Goal: Task Accomplishment & Management: Use online tool/utility

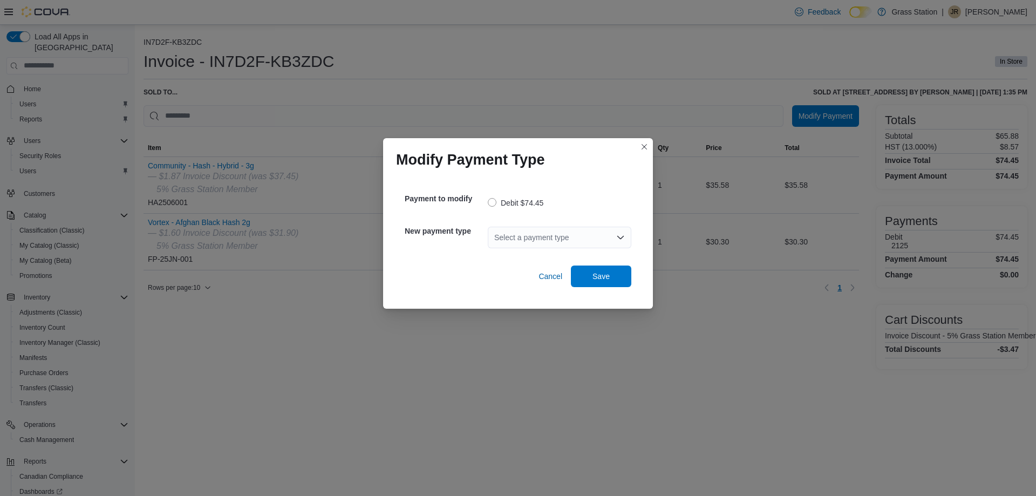
click at [560, 245] on div "Select a payment type" at bounding box center [559, 238] width 143 height 22
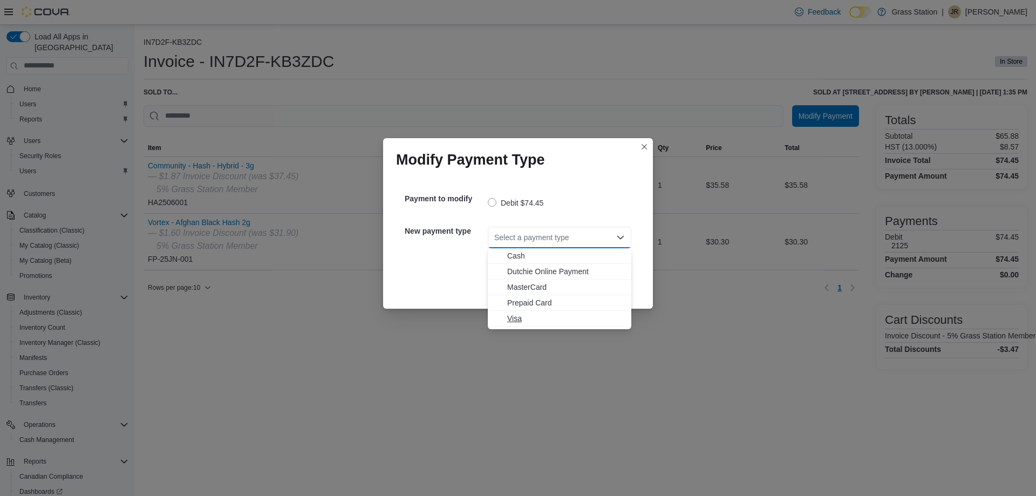
click at [528, 315] on span "Visa" at bounding box center [566, 318] width 118 height 11
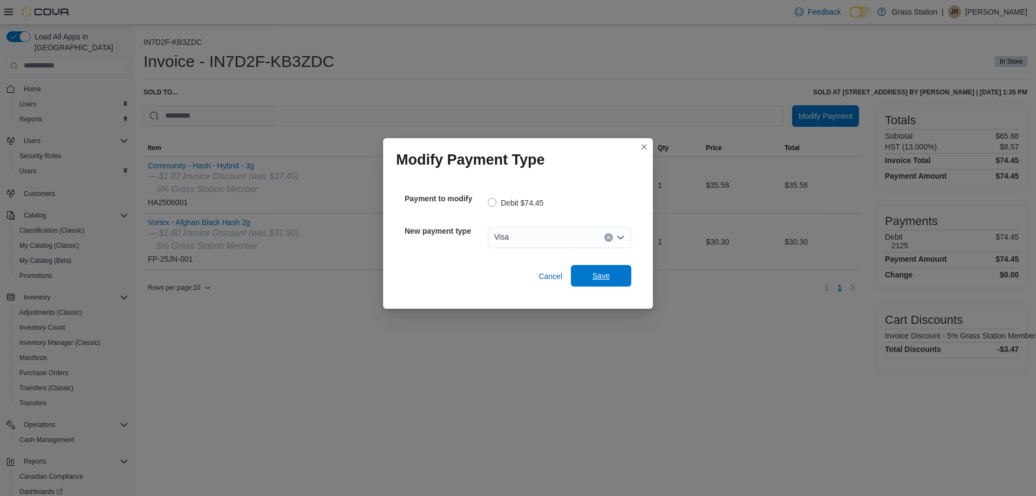
click at [586, 272] on span "Save" at bounding box center [600, 276] width 47 height 22
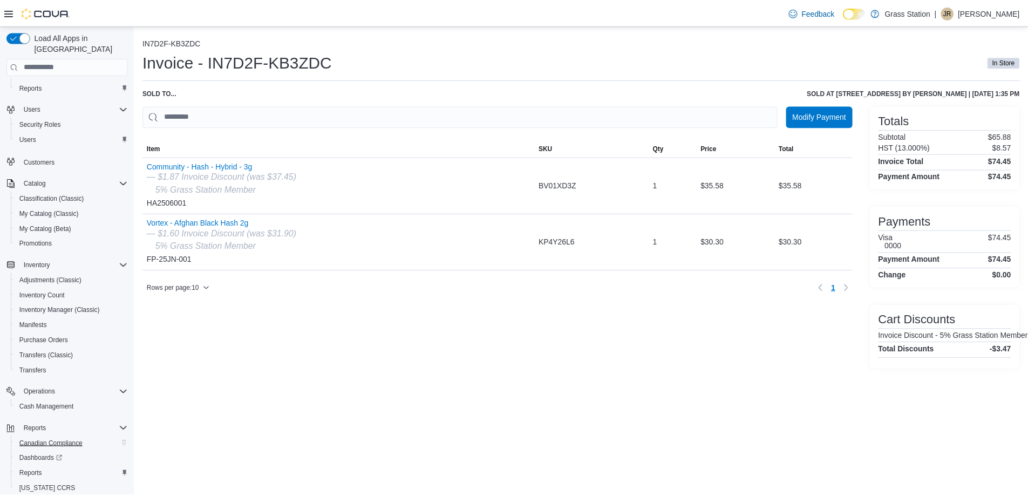
scroll to position [61, 0]
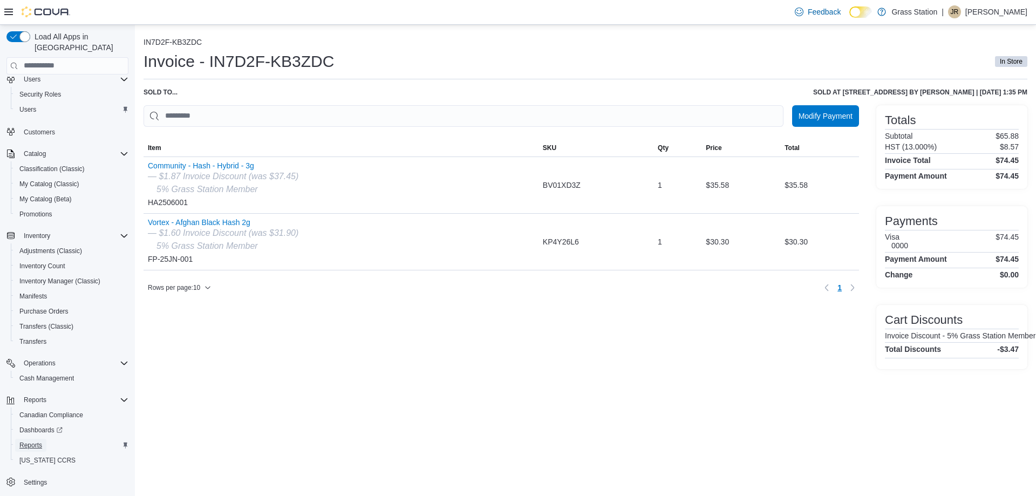
click at [43, 439] on link "Reports" at bounding box center [30, 445] width 31 height 13
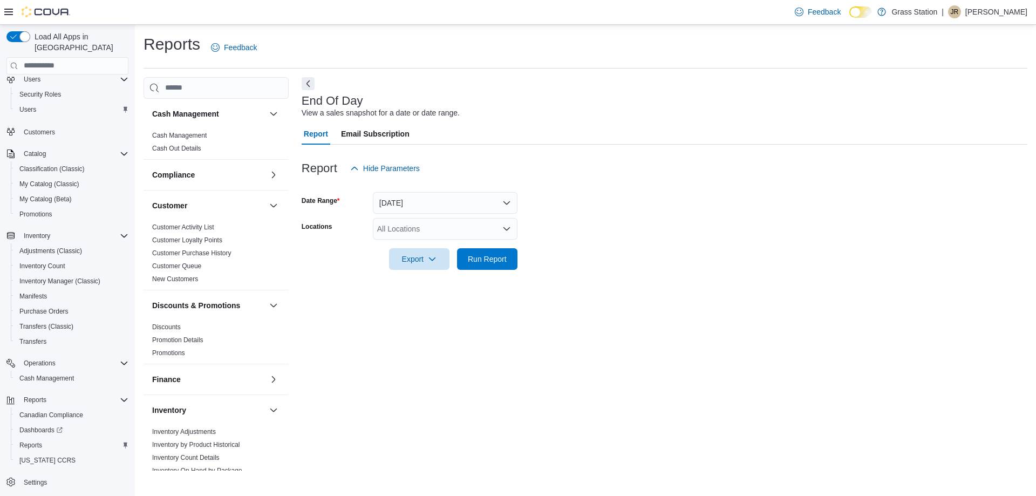
click at [513, 271] on div at bounding box center [664, 276] width 725 height 13
click at [501, 263] on span "Run Report" at bounding box center [487, 258] width 39 height 11
